Goal: Check status: Check status

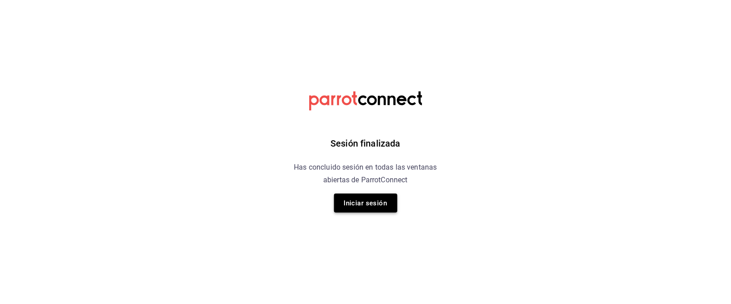
click at [368, 202] on button "Iniciar sesión" at bounding box center [365, 202] width 63 height 19
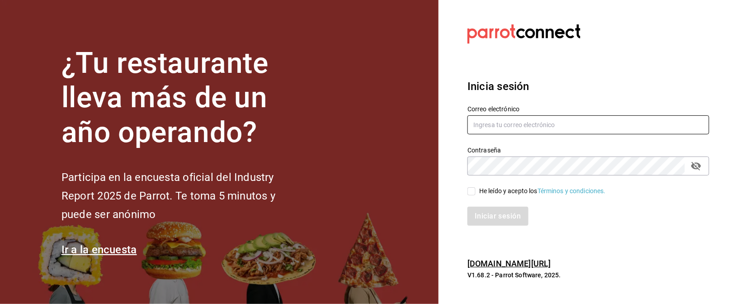
type input "mrhuinosco@gmail.com"
click at [473, 189] on input "He leído y acepto los Términos y condiciones." at bounding box center [471, 191] width 8 height 8
checkbox input "true"
click at [491, 213] on button "Iniciar sesión" at bounding box center [497, 216] width 61 height 19
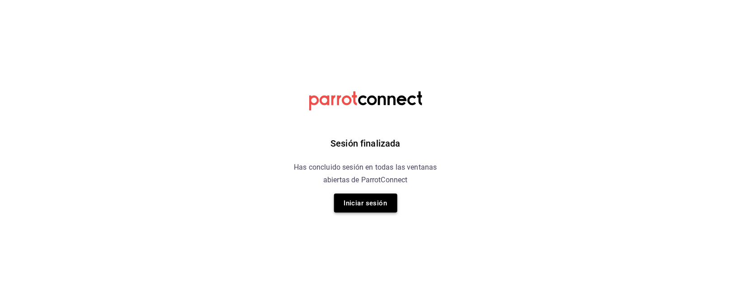
click at [365, 198] on button "Iniciar sesión" at bounding box center [365, 202] width 63 height 19
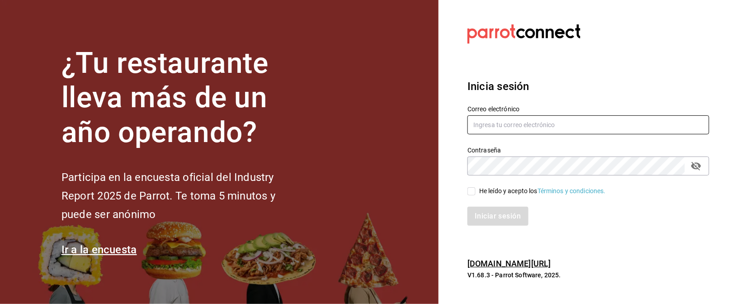
type input "mrhuinosco@gmail.com"
click at [470, 192] on input "He leído y acepto los Términos y condiciones." at bounding box center [471, 191] width 8 height 8
checkbox input "true"
click at [488, 214] on button "Iniciar sesión" at bounding box center [497, 216] width 61 height 19
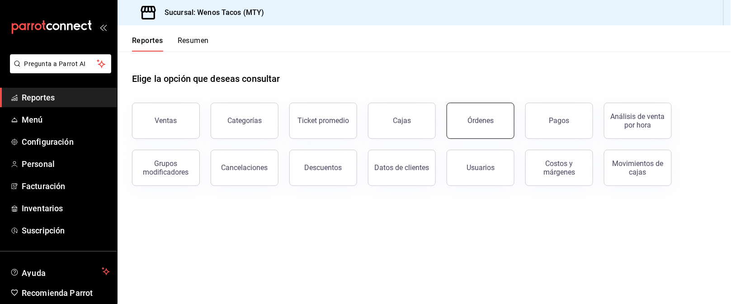
click at [490, 130] on button "Órdenes" at bounding box center [481, 121] width 68 height 36
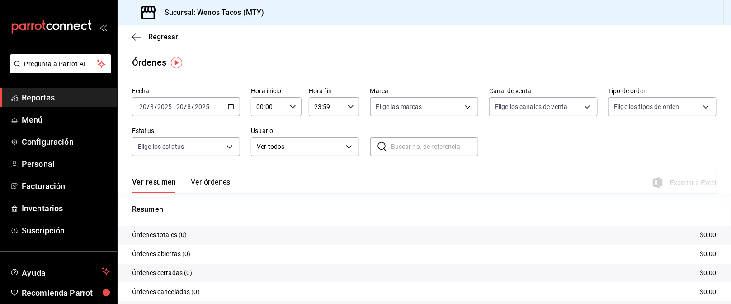
click at [228, 104] on icon "button" at bounding box center [231, 107] width 6 height 6
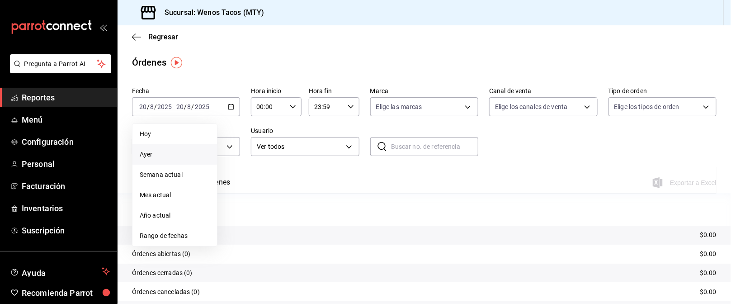
click at [171, 151] on span "Ayer" at bounding box center [175, 154] width 70 height 9
